Goal: Find specific page/section: Find specific page/section

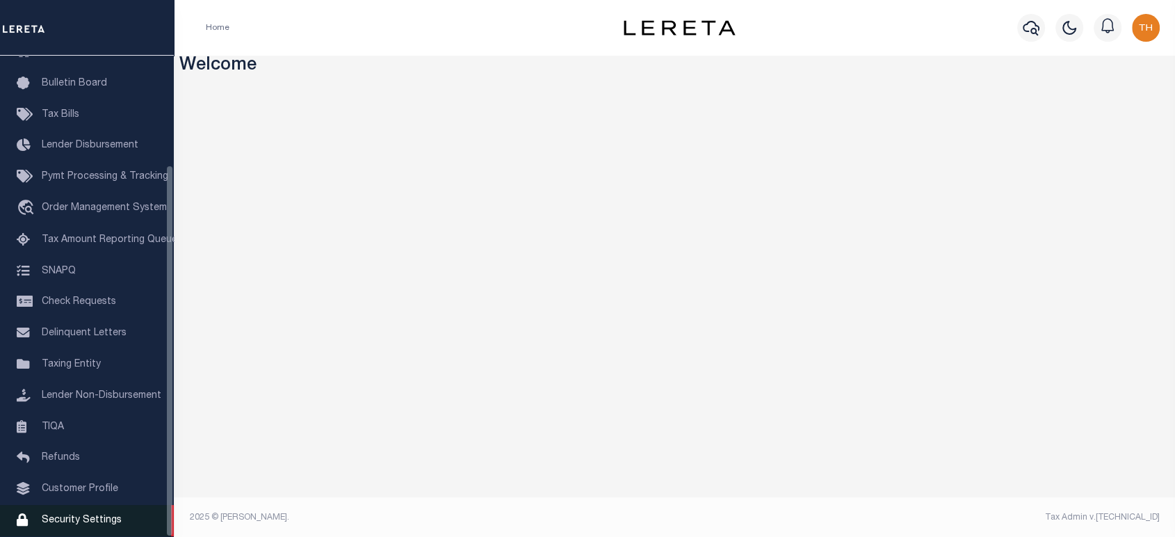
scroll to position [141, 0]
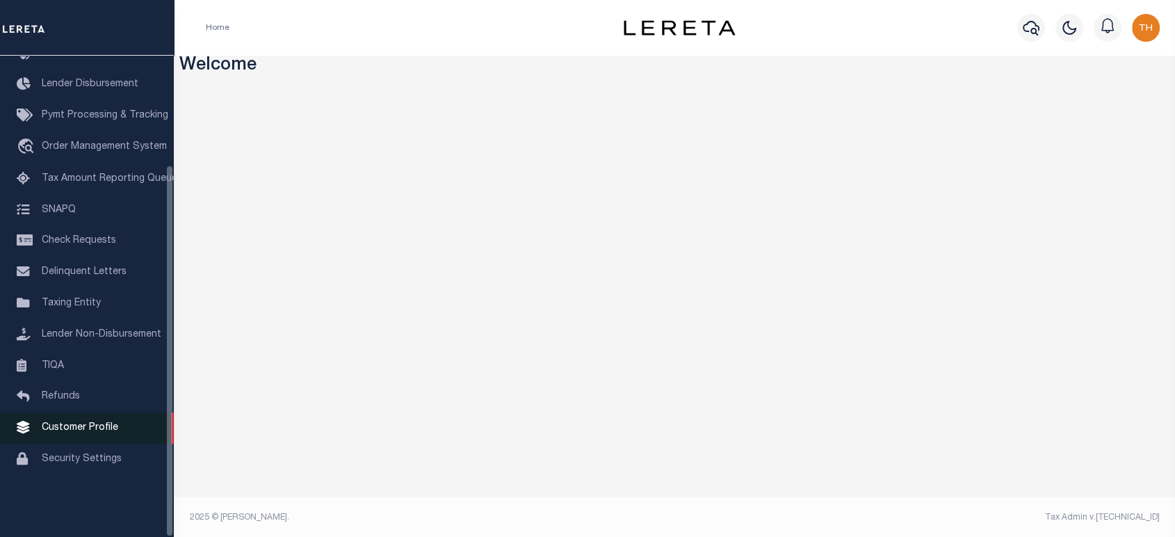
click at [78, 433] on span "Customer Profile" at bounding box center [80, 428] width 77 height 10
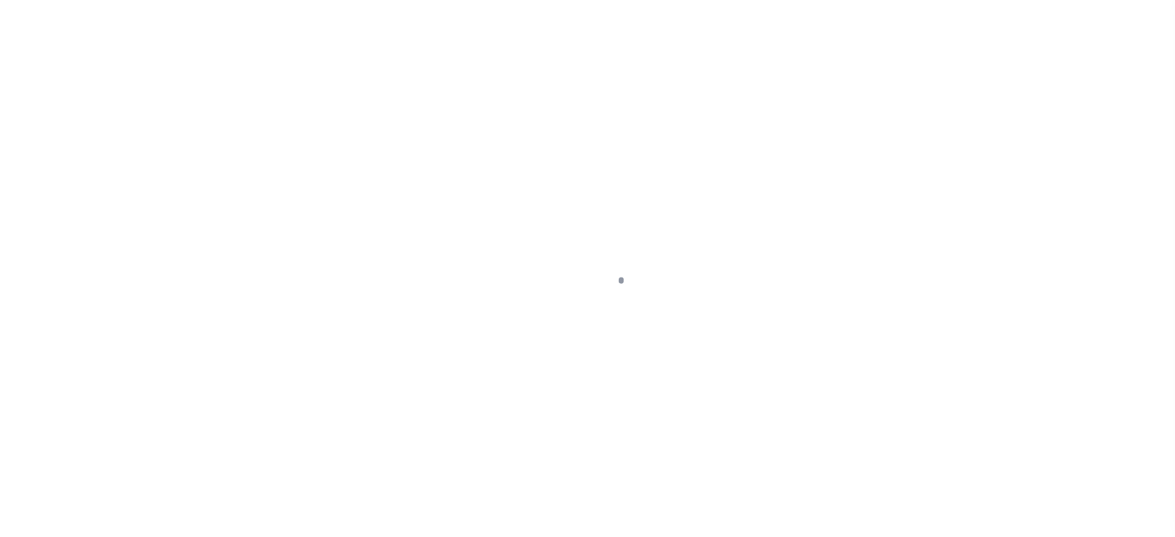
scroll to position [141, 0]
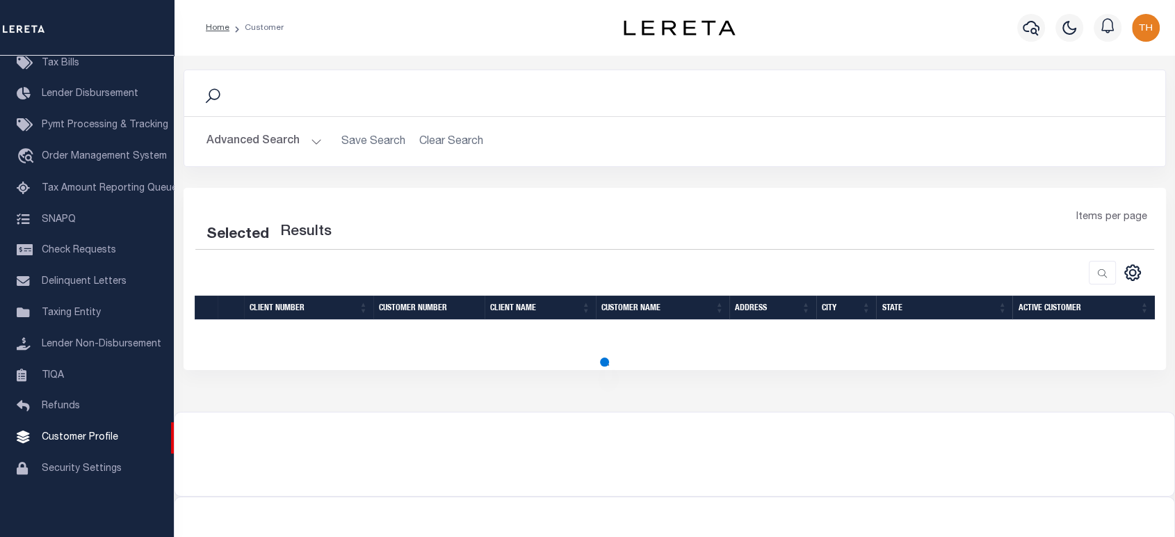
click at [275, 143] on button "Advanced Search" at bounding box center [264, 141] width 115 height 27
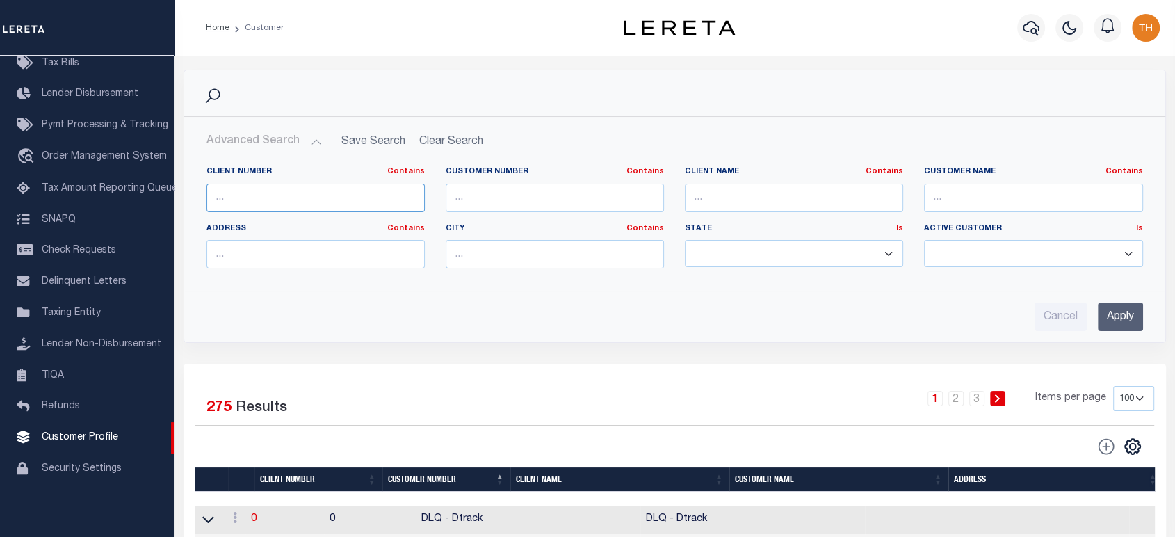
click at [375, 197] on input "text" at bounding box center [316, 198] width 218 height 29
type input "2196"
click at [1104, 315] on input "Apply" at bounding box center [1120, 317] width 45 height 29
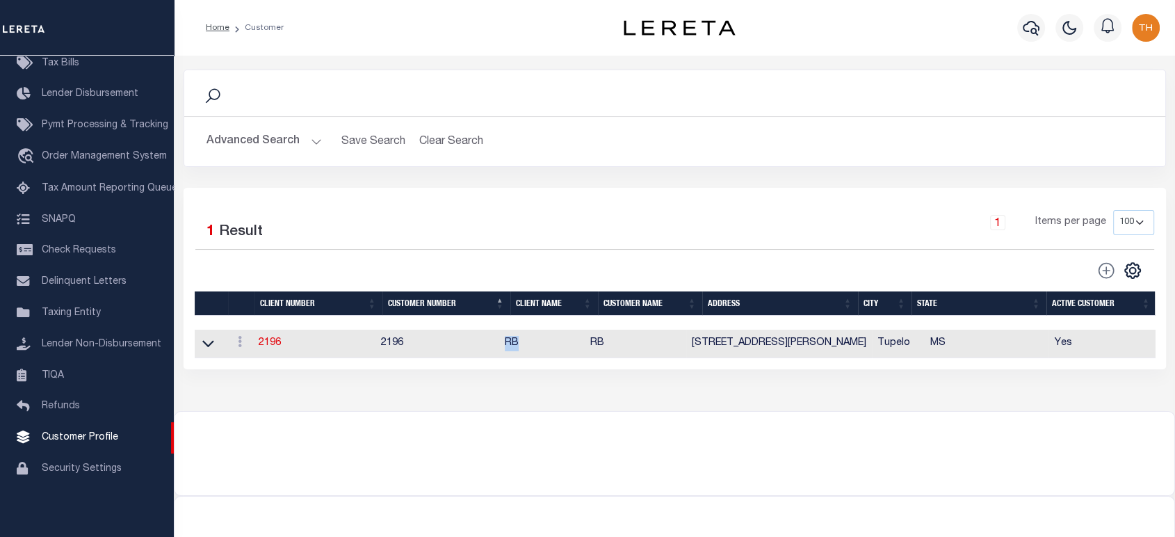
drag, startPoint x: 508, startPoint y: 352, endPoint x: 529, endPoint y: 350, distance: 20.3
click at [529, 350] on tr "ACTIONS View 2196 2196 RB RB 3618 W. Jackson St. Ext Tupelo MS Yes" at bounding box center [676, 344] width 962 height 29
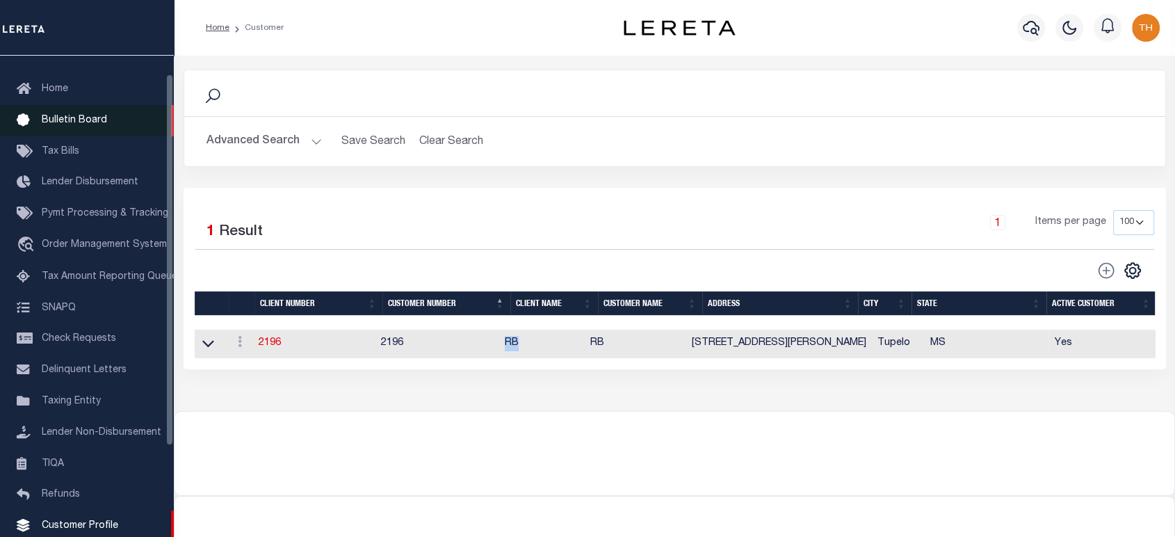
scroll to position [0, 0]
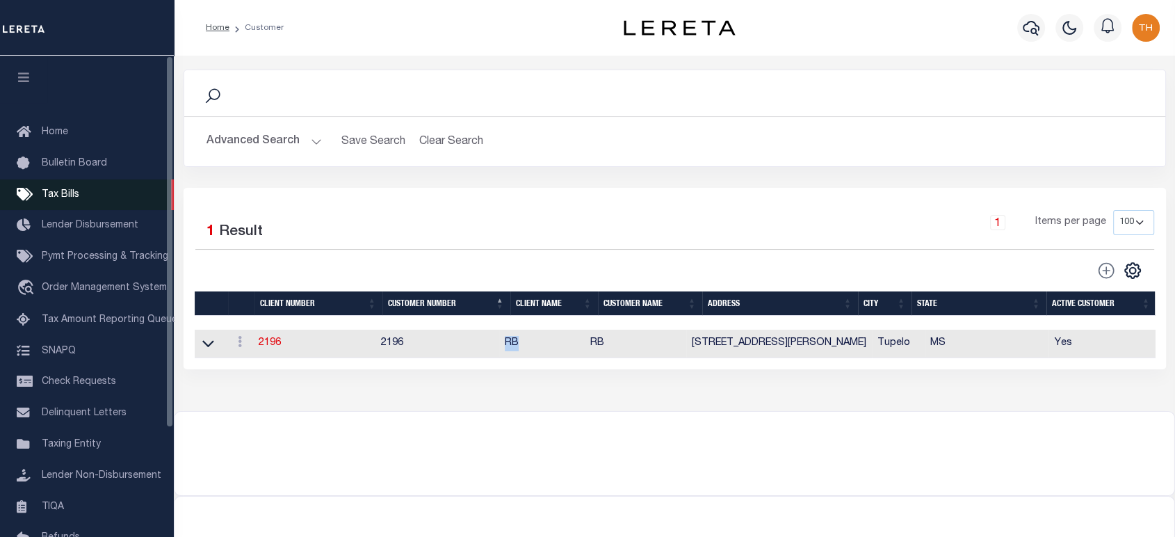
click at [50, 196] on span "Tax Bills" at bounding box center [61, 195] width 38 height 10
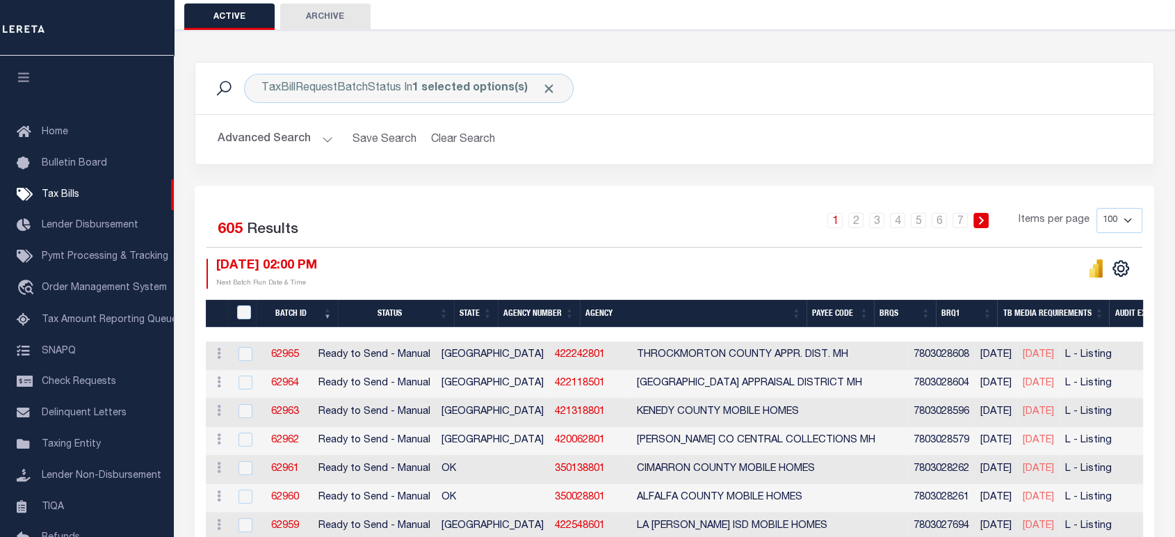
scroll to position [154, 0]
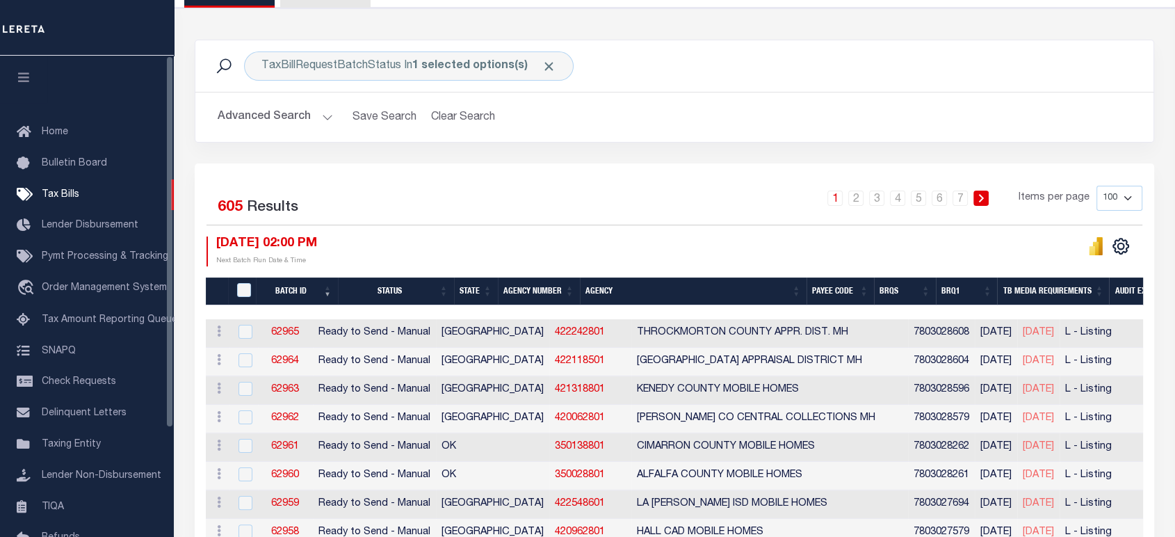
click at [8, 82] on button "button" at bounding box center [23, 79] width 47 height 47
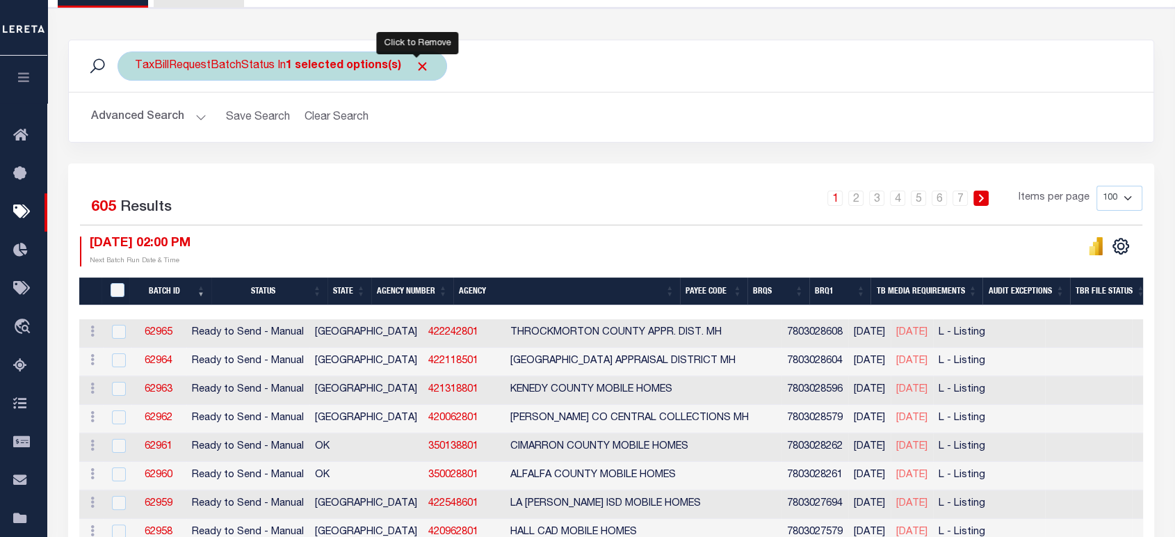
click at [417, 65] on span "Click to Remove" at bounding box center [422, 66] width 15 height 15
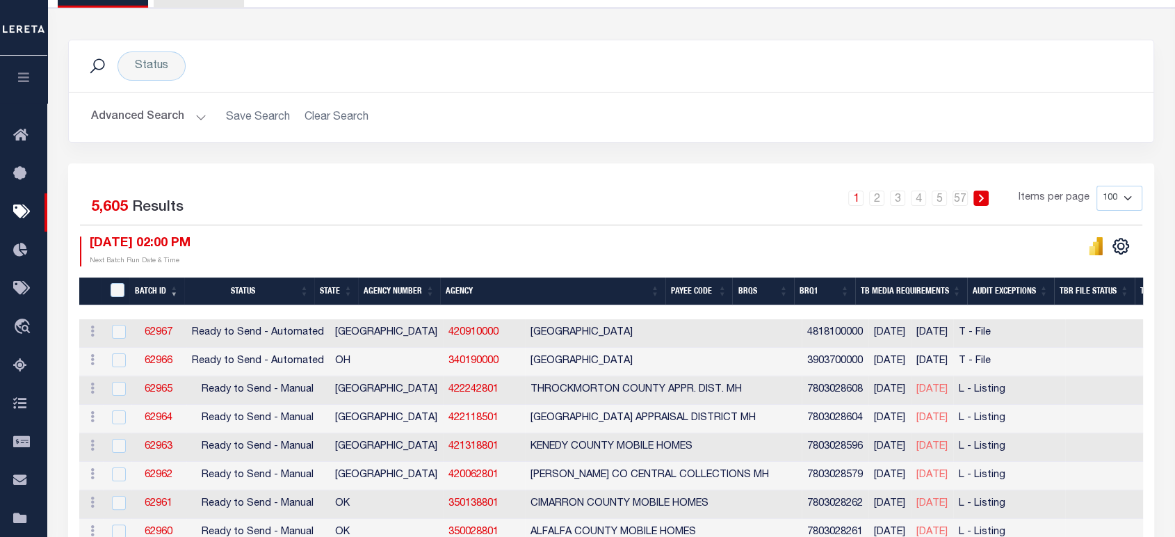
click at [149, 118] on button "Advanced Search" at bounding box center [148, 117] width 115 height 27
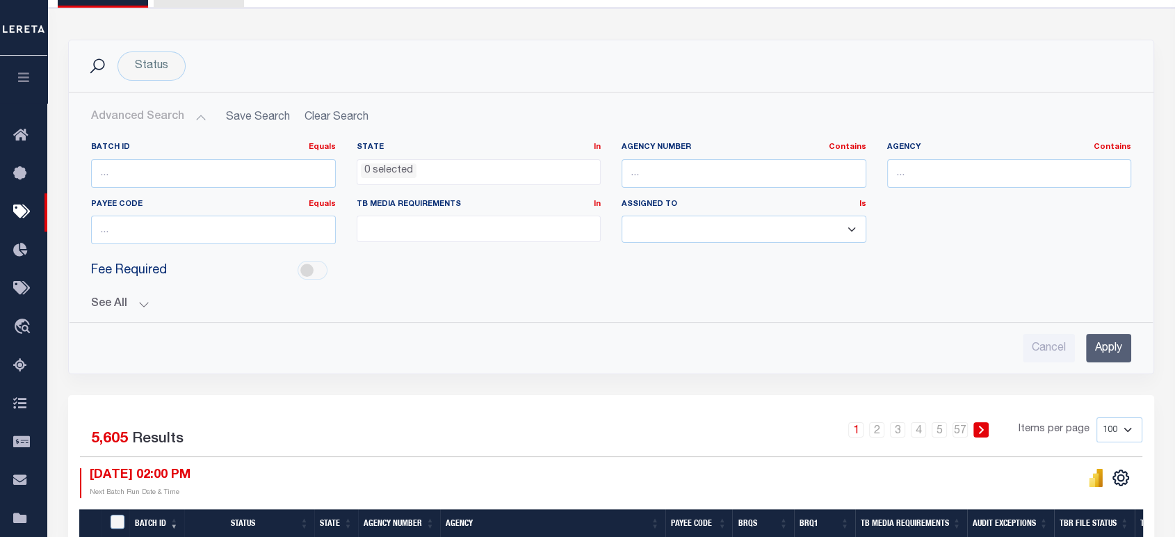
click at [134, 296] on div "See All BRQS On On After Before Between On On After Is" at bounding box center [611, 299] width 1040 height 24
click at [128, 303] on button "See All" at bounding box center [611, 304] width 1040 height 13
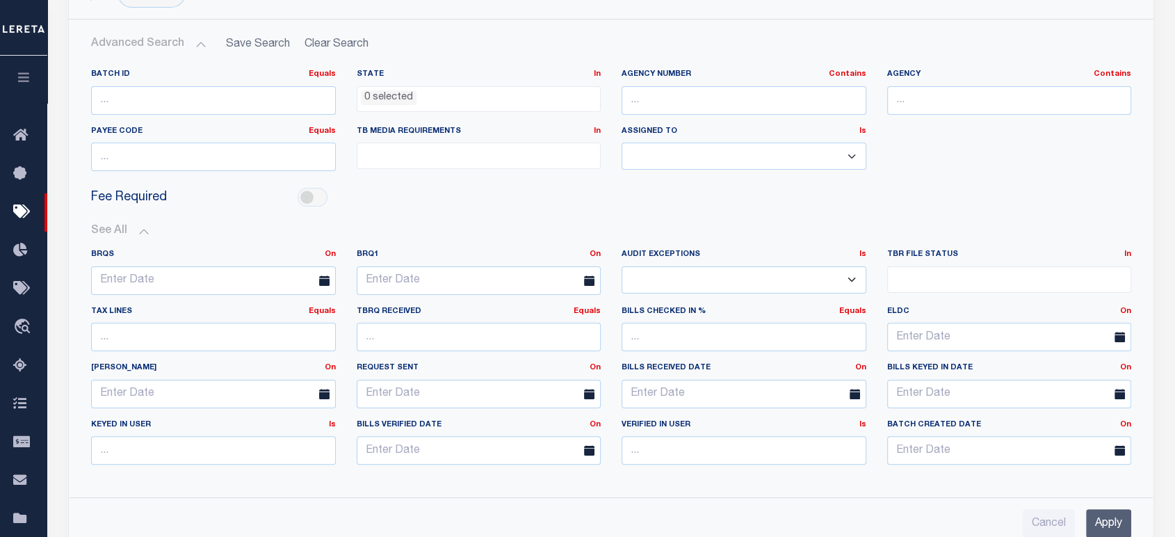
scroll to position [309, 0]
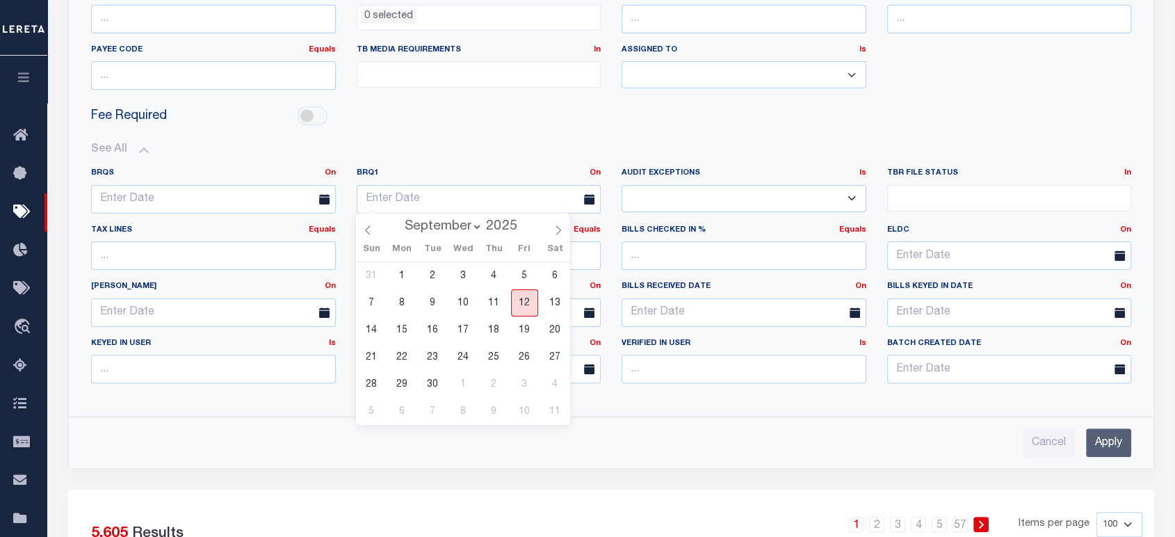
click at [521, 307] on span "12" at bounding box center [524, 302] width 27 height 27
type input "09-12-2025"
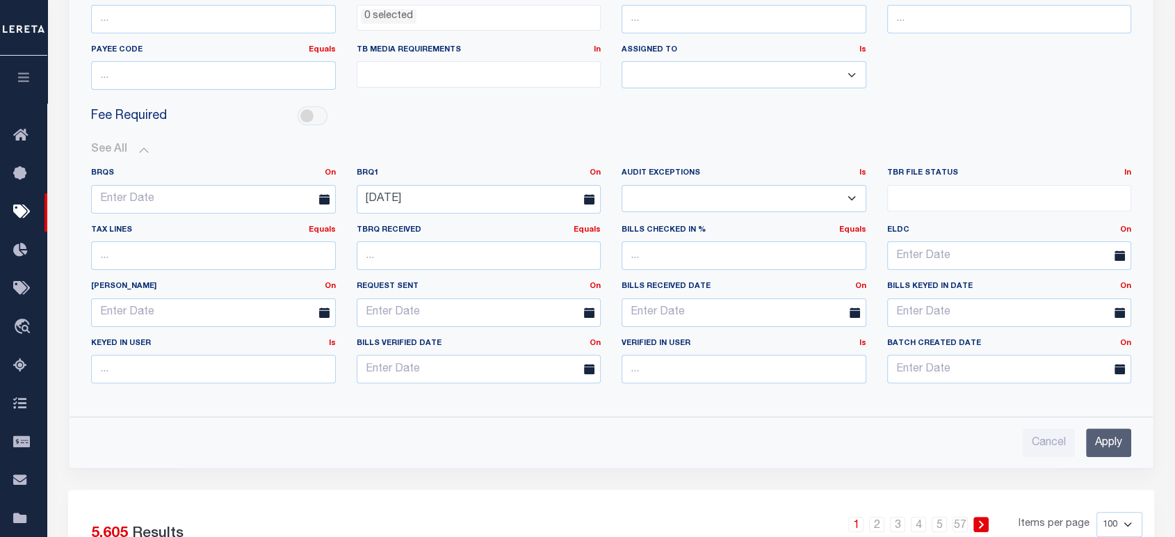
click at [1114, 442] on input "Apply" at bounding box center [1108, 442] width 45 height 29
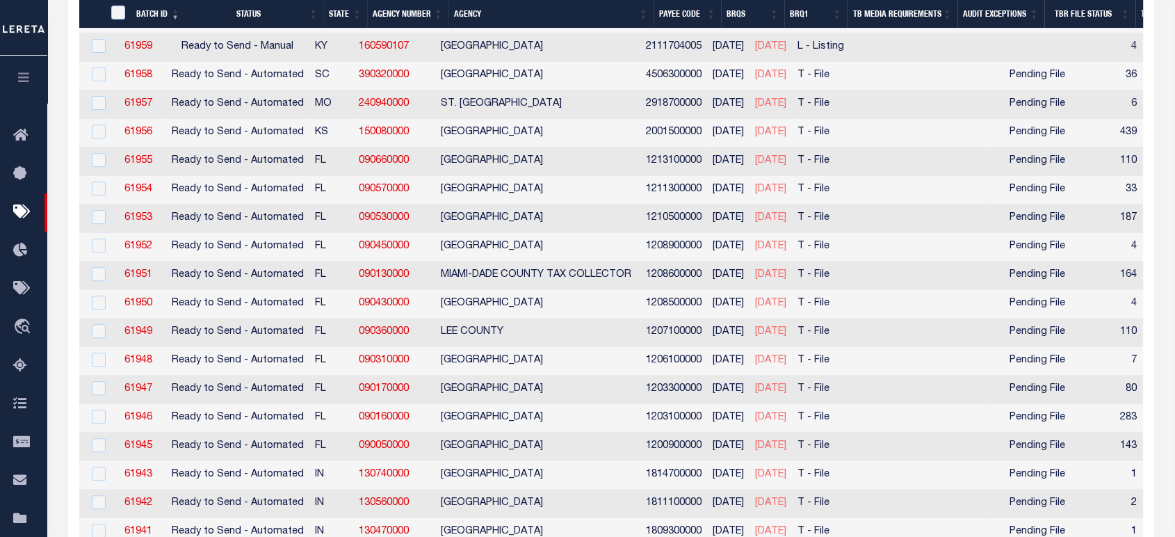
scroll to position [0, 20]
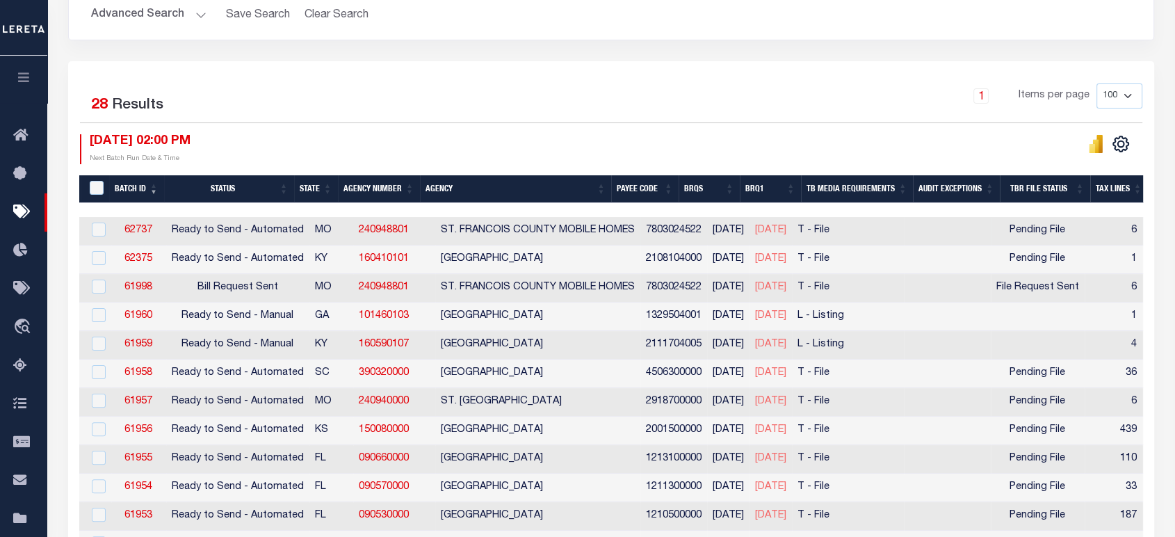
drag, startPoint x: 557, startPoint y: 227, endPoint x: 875, endPoint y: 228, distance: 317.8
click at [787, 228] on tr "ACTIONS Delete 62737 Ready to Send - Automated MO 240948801 ST. FRANCOIS COUNTY…" at bounding box center [1126, 231] width 2134 height 29
drag, startPoint x: 875, startPoint y: 228, endPoint x: 1075, endPoint y: 230, distance: 199.6
click at [1075, 230] on tr "ACTIONS Delete 62737 Ready to Send - Automated MO 240948801 ST. FRANCOIS COUNTY…" at bounding box center [1126, 231] width 2134 height 29
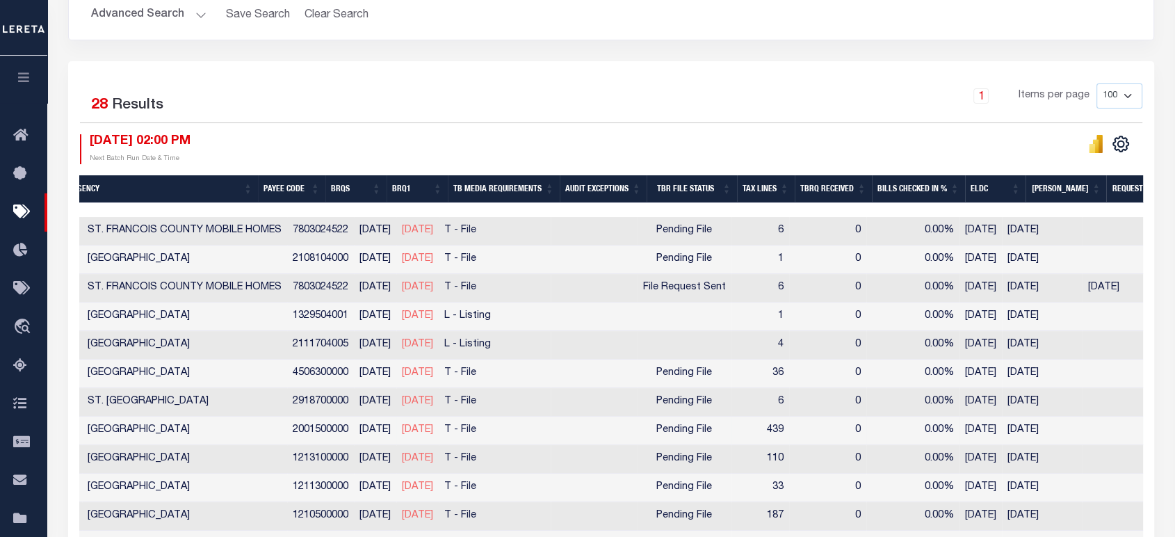
drag, startPoint x: 817, startPoint y: 427, endPoint x: 396, endPoint y: 431, distance: 420.8
click at [396, 431] on tr "ACTIONS Delete 61956 Ready to Send - Automated KS 150080000 BUTLER COUNTY 20015…" at bounding box center [773, 431] width 2134 height 29
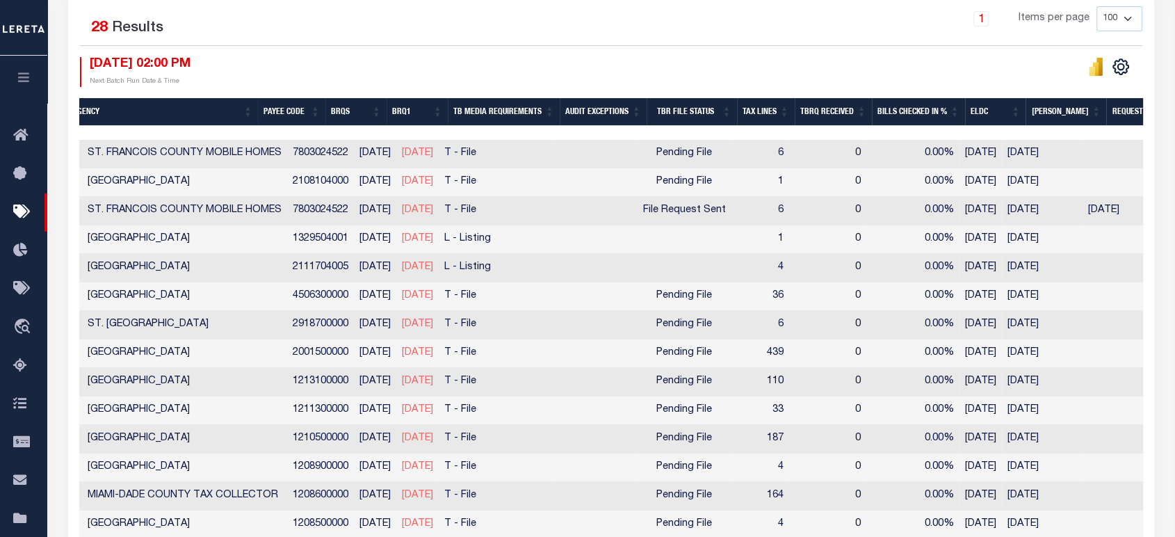
drag, startPoint x: 472, startPoint y: 129, endPoint x: 408, endPoint y: 132, distance: 64.0
click at [408, 132] on div at bounding box center [611, 133] width 1064 height 14
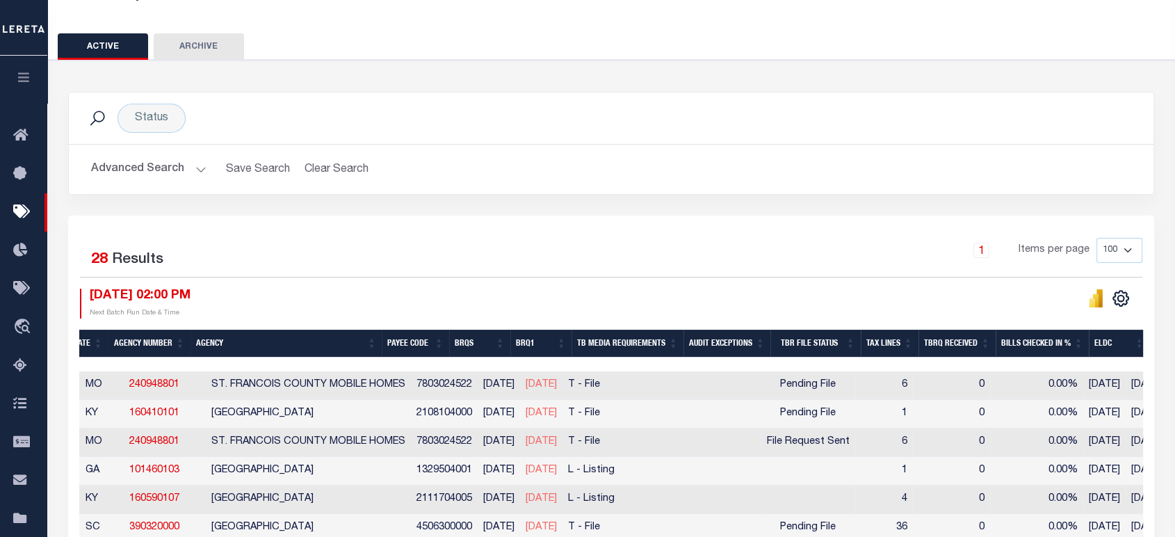
scroll to position [0, 0]
